Goal: Transaction & Acquisition: Purchase product/service

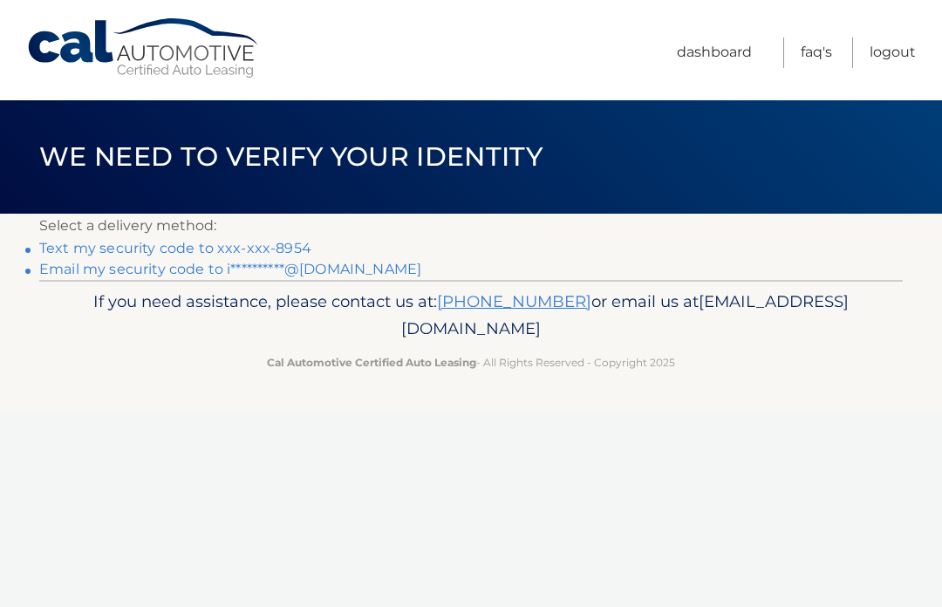
click at [298, 247] on link "Text my security code to xxx-xxx-8954" at bounding box center [175, 248] width 272 height 17
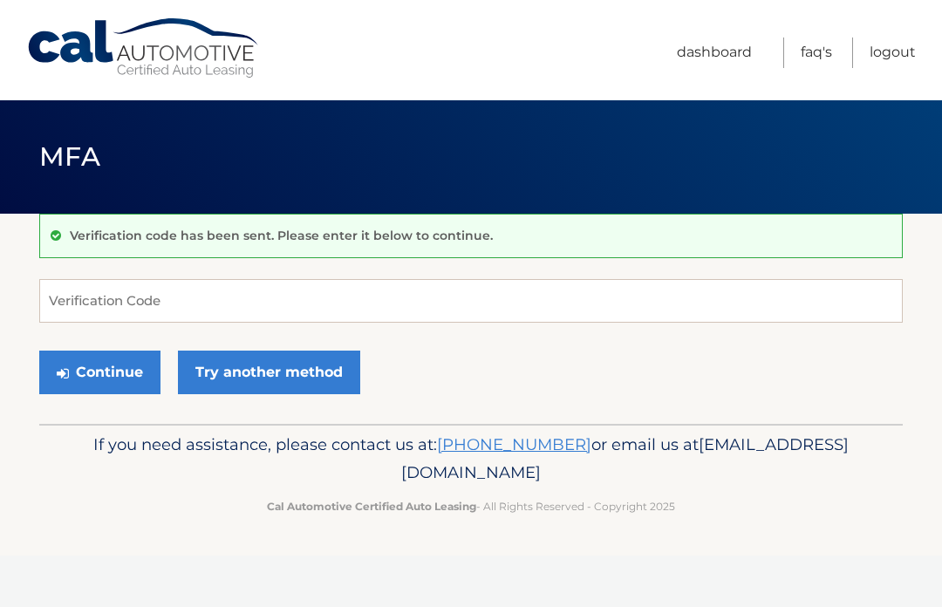
click at [216, 250] on div "Verification code has been sent. Please enter it below to continue." at bounding box center [471, 236] width 864 height 44
click at [208, 310] on input "Verification Code" at bounding box center [471, 301] width 864 height 44
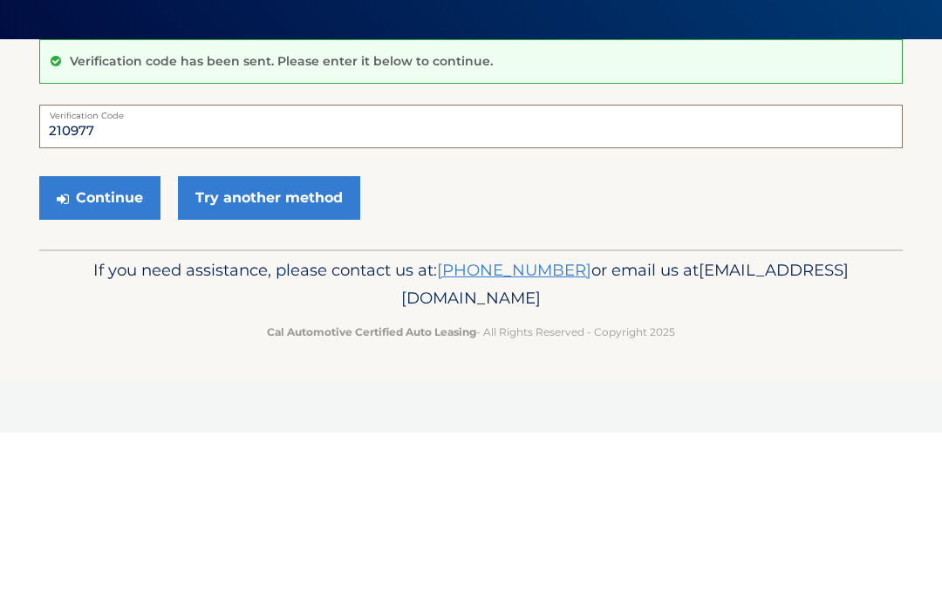
type input "210977"
click at [99, 351] on button "Continue" at bounding box center [99, 373] width 121 height 44
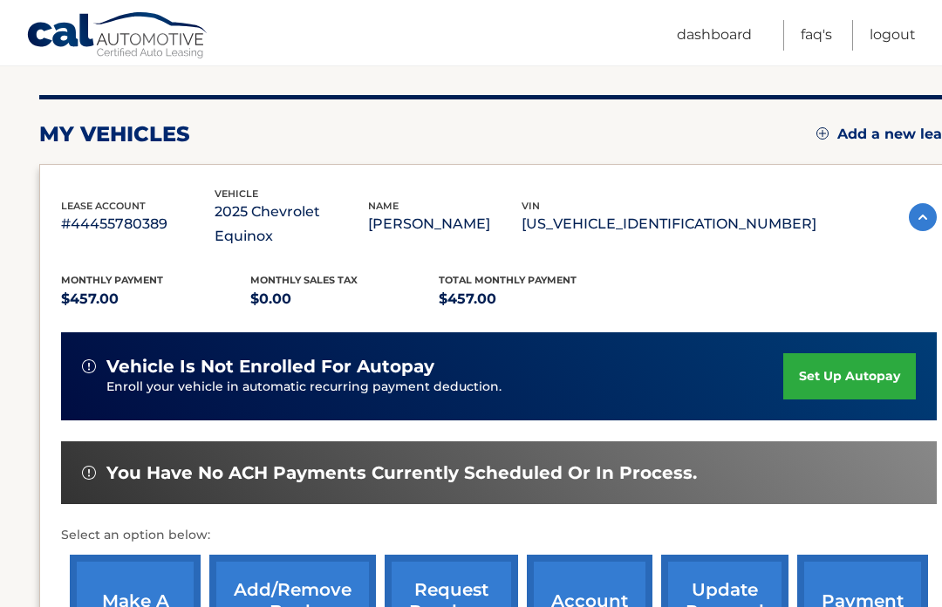
scroll to position [199, 0]
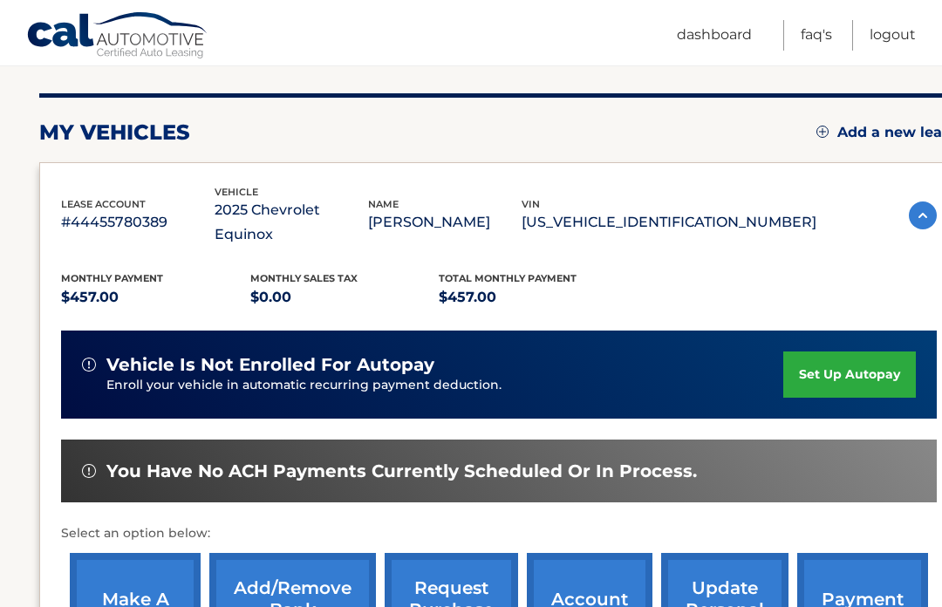
click at [117, 584] on link "make a payment" at bounding box center [135, 610] width 131 height 114
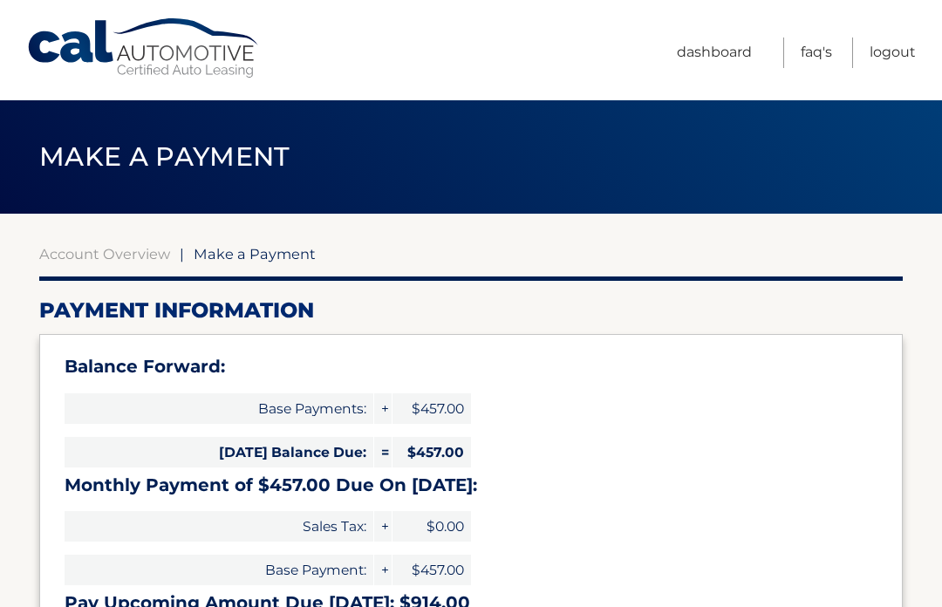
select select "M2MzOWRiZDctOGNlNS00ZjAxLWE2YWUtZDNiNmU5ZjZiNTdm"
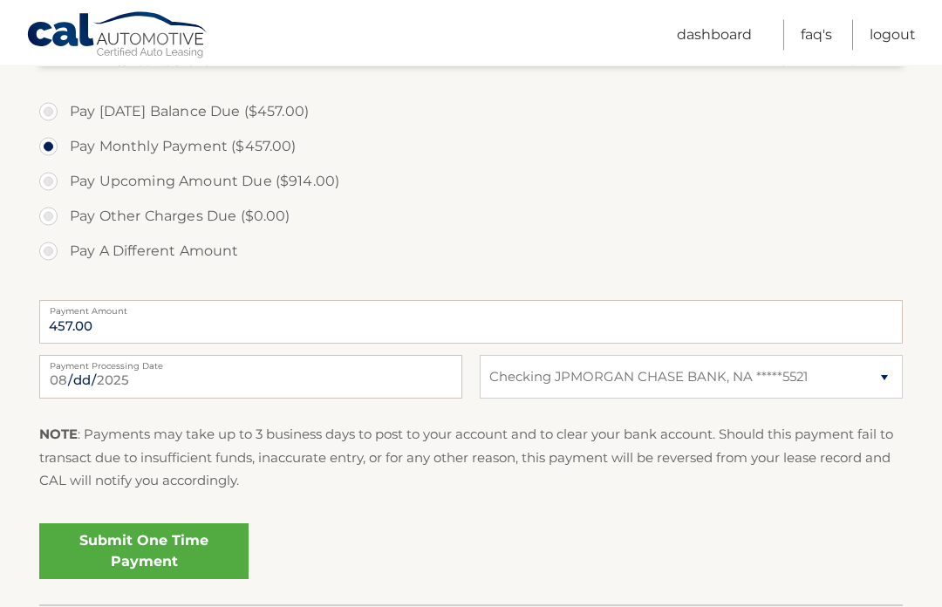
scroll to position [587, 0]
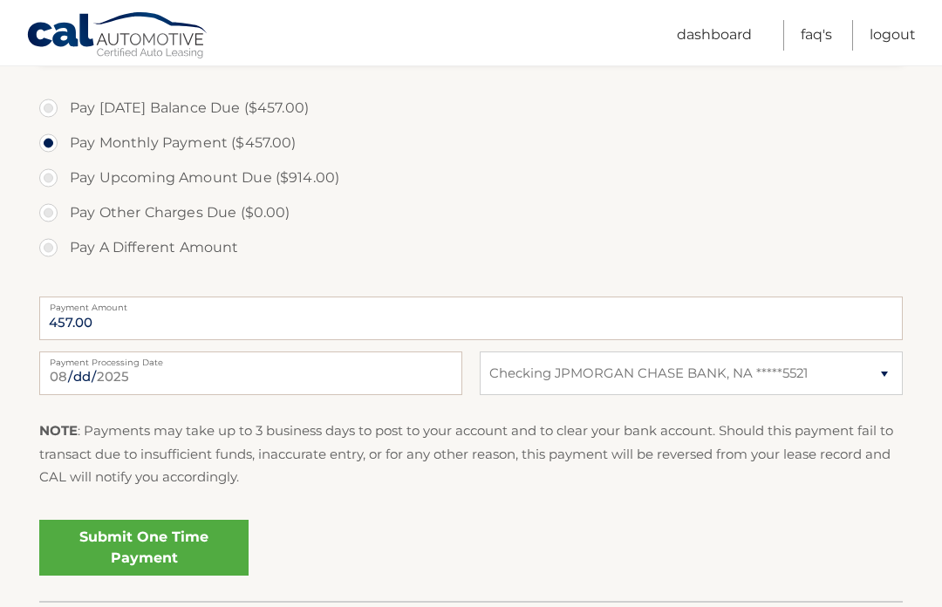
click at [174, 553] on link "Submit One Time Payment" at bounding box center [143, 548] width 209 height 56
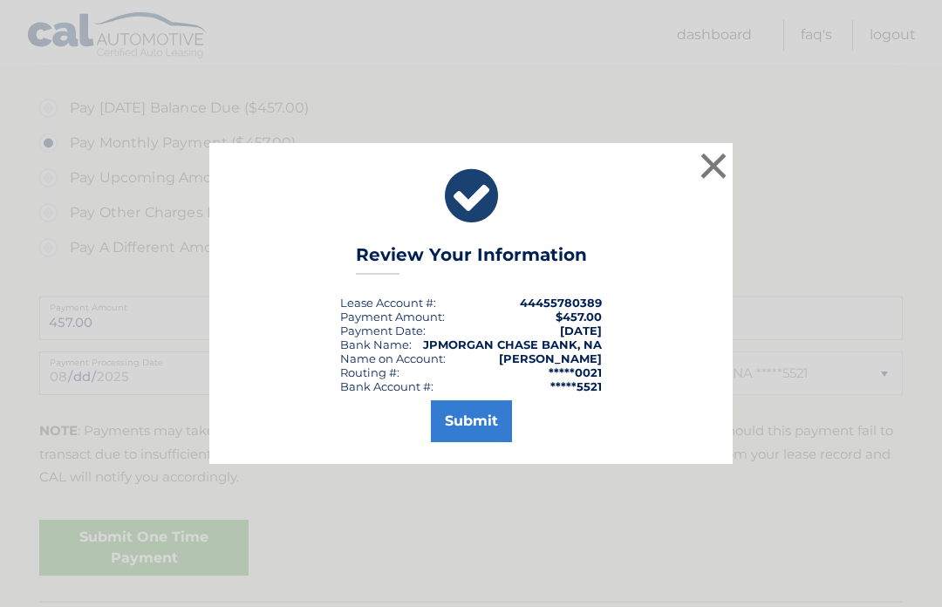
click at [473, 442] on button "Submit" at bounding box center [471, 421] width 81 height 42
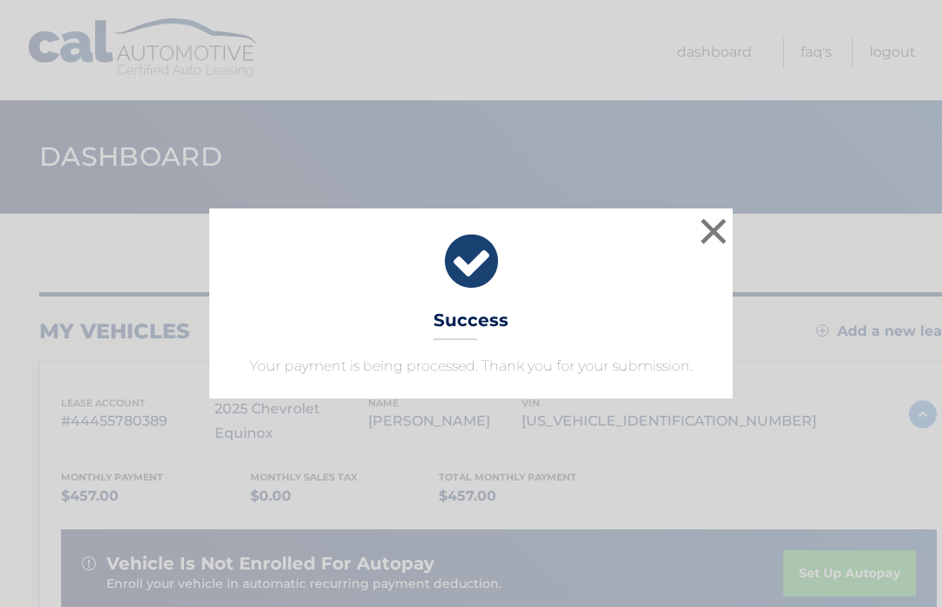
click at [718, 233] on button "×" at bounding box center [713, 231] width 35 height 35
